Goal: Transaction & Acquisition: Download file/media

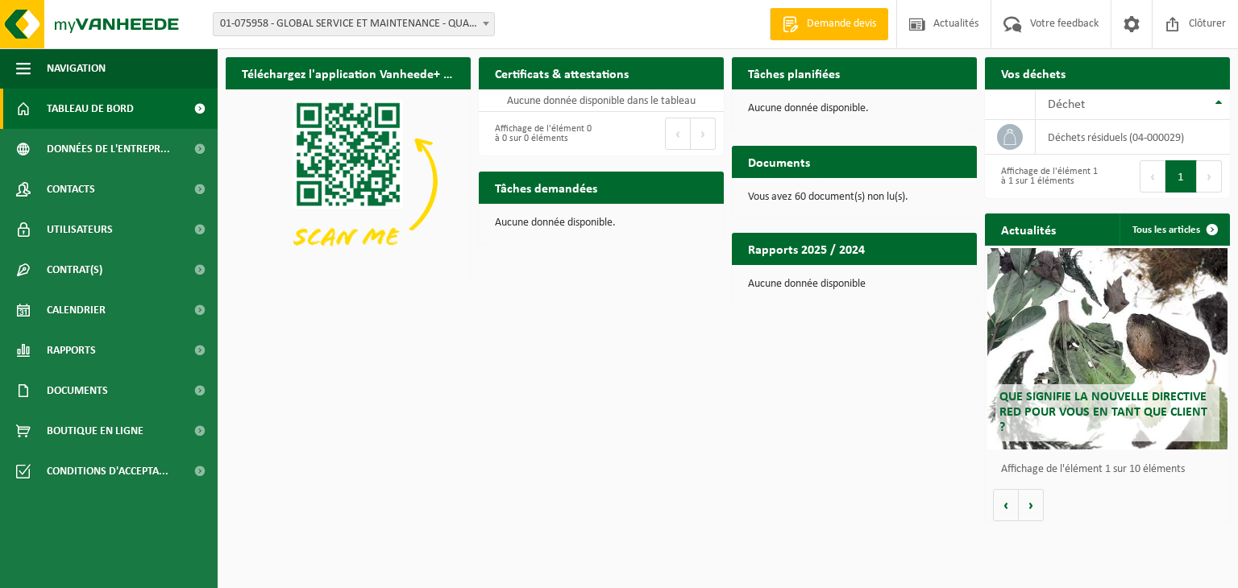
click at [798, 185] on div "Vous avez 60 document(s) non lu(s)." at bounding box center [854, 197] width 245 height 39
click at [197, 345] on span at bounding box center [199, 350] width 36 height 40
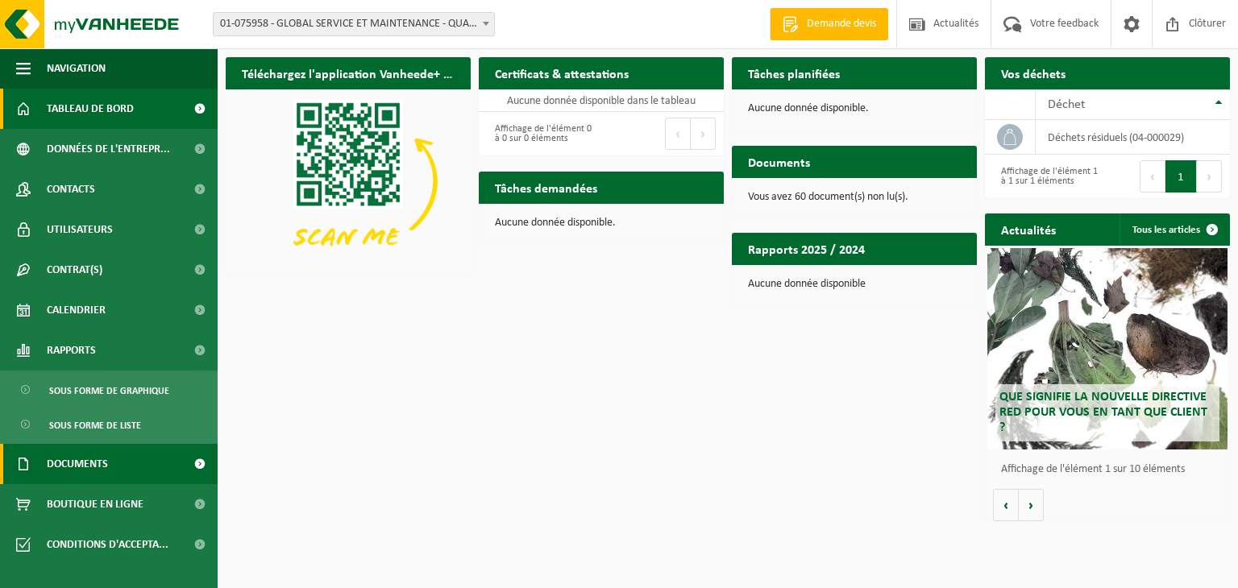
click at [197, 458] on span at bounding box center [199, 464] width 36 height 40
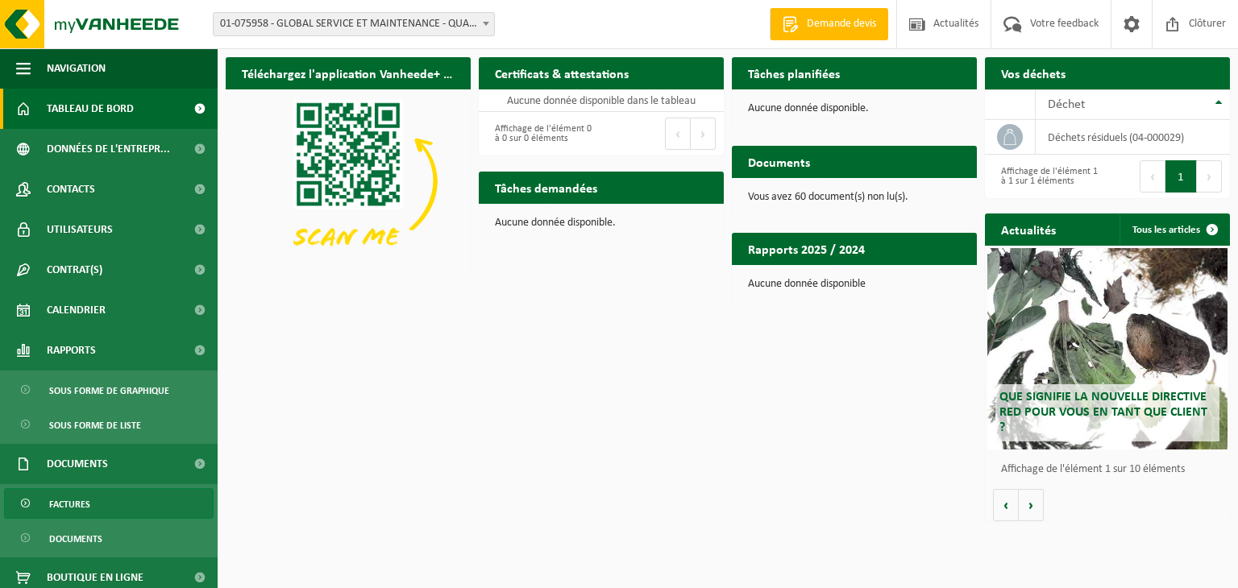
click at [73, 500] on span "Factures" at bounding box center [69, 504] width 41 height 31
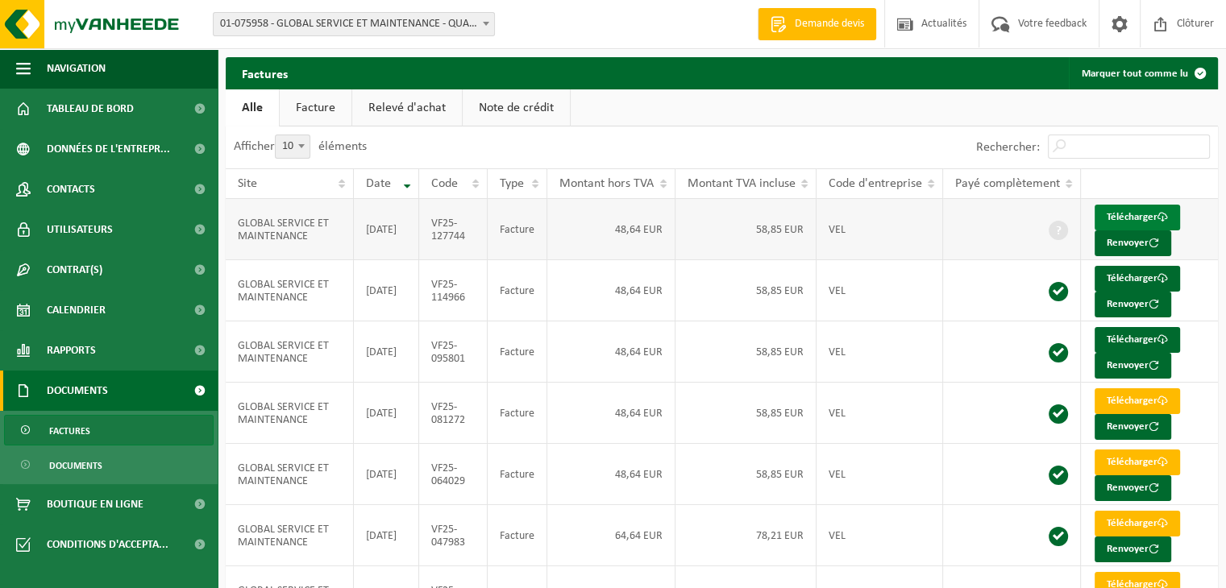
click at [1120, 212] on link "Télécharger" at bounding box center [1136, 218] width 85 height 26
drag, startPoint x: 367, startPoint y: 545, endPoint x: 1130, endPoint y: 521, distance: 762.6
click at [1130, 521] on link "Télécharger" at bounding box center [1136, 524] width 85 height 26
